Goal: Transaction & Acquisition: Purchase product/service

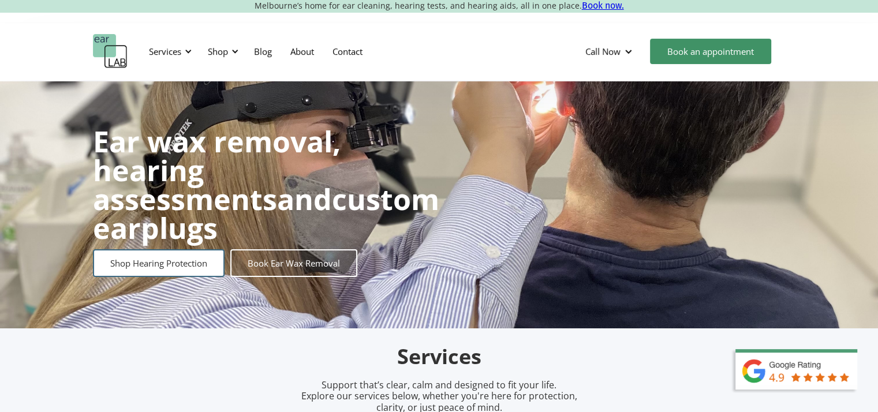
click at [166, 251] on link "Shop Hearing Protection" at bounding box center [159, 263] width 132 height 28
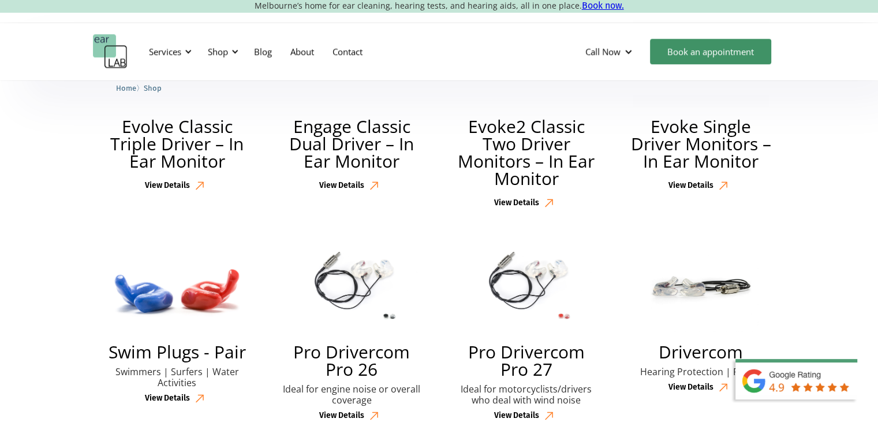
scroll to position [1208, 0]
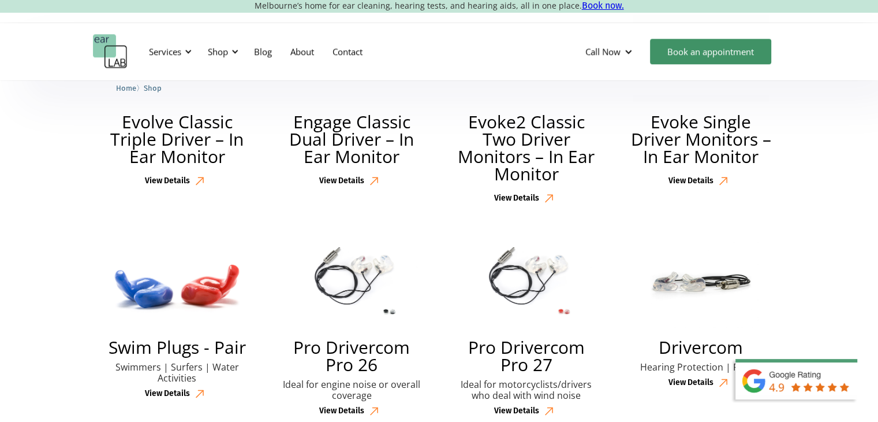
click at [181, 289] on img at bounding box center [176, 283] width 131 height 87
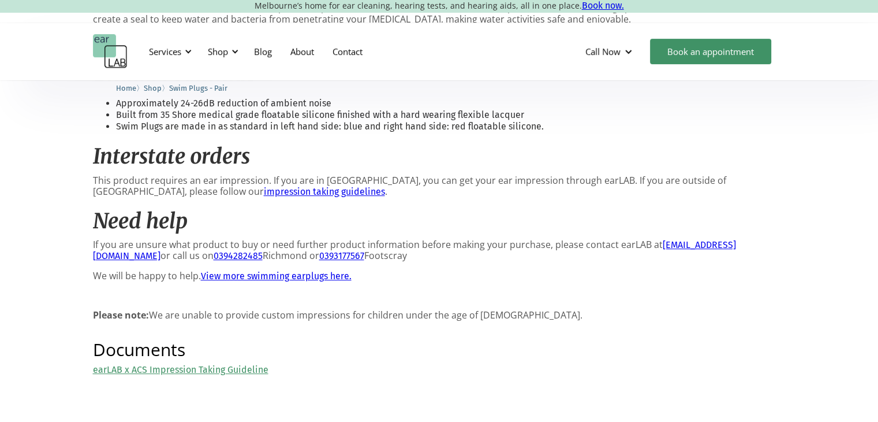
scroll to position [465, 0]
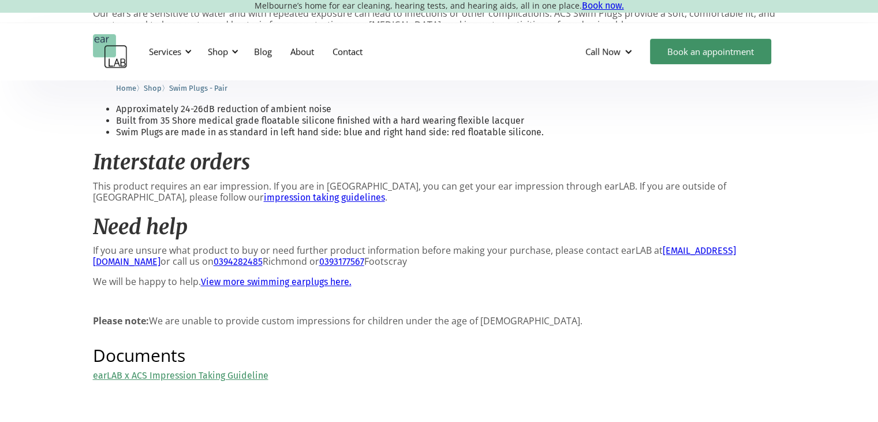
click at [264, 196] on link "impression taking guidelines" at bounding box center [324, 197] width 121 height 11
